Goal: Task Accomplishment & Management: Manage account settings

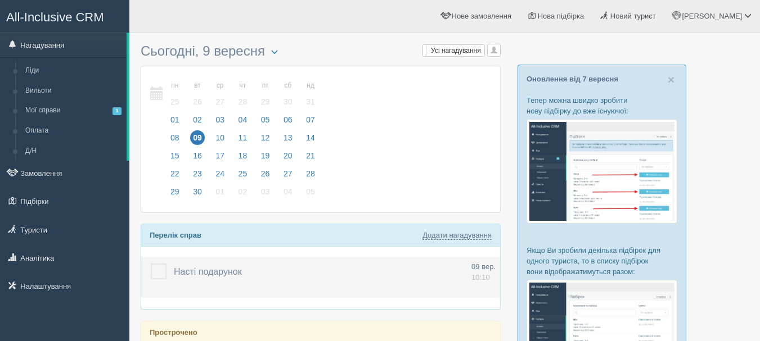
click at [151, 264] on label at bounding box center [151, 264] width 0 height 0
click at [0, 0] on input "checkbox" at bounding box center [0, 0] width 0 height 0
click at [151, 264] on label at bounding box center [151, 264] width 0 height 0
click at [0, 0] on input "checkbox" at bounding box center [0, 0] width 0 height 0
